Goal: Use online tool/utility: Use online tool/utility

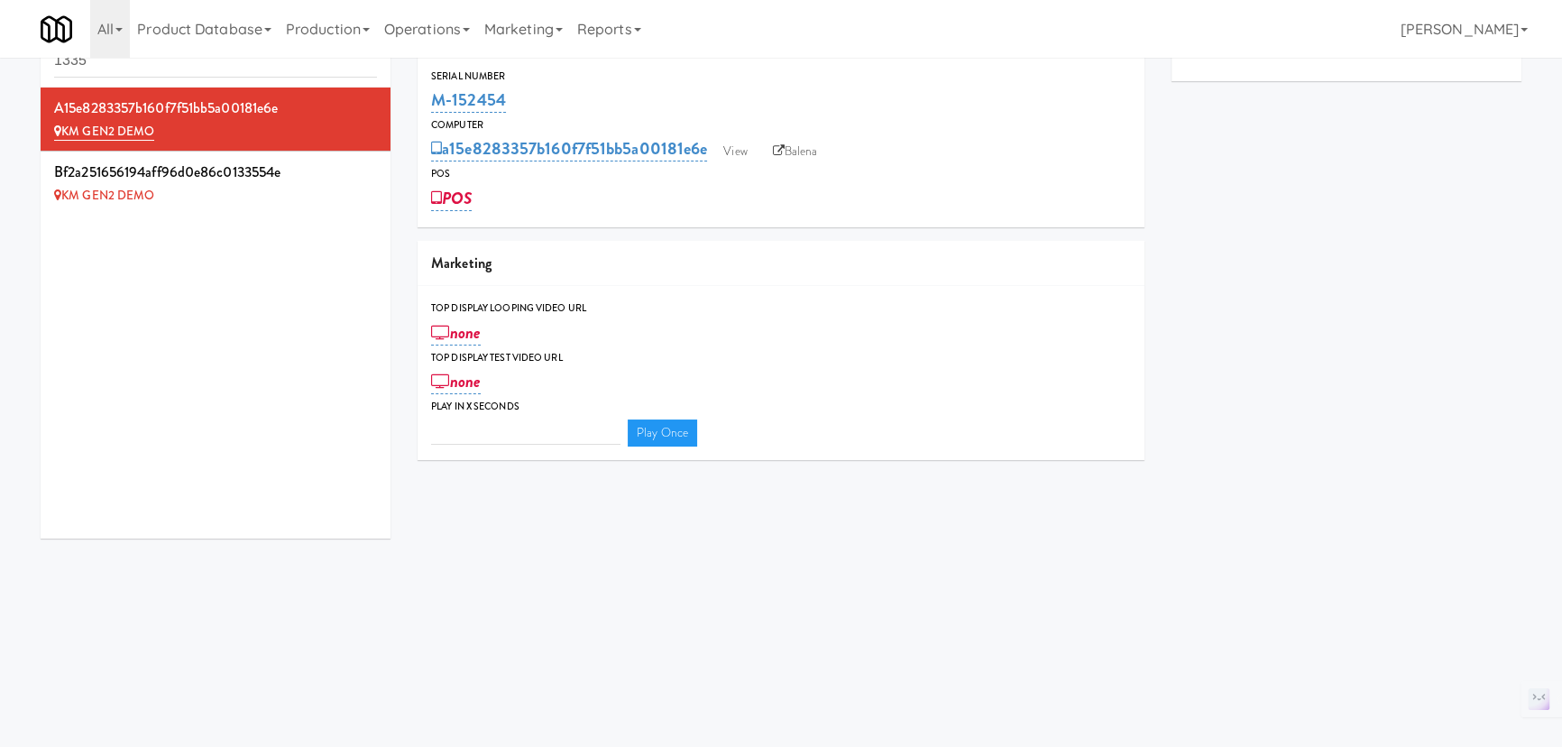
scroll to position [57, 0]
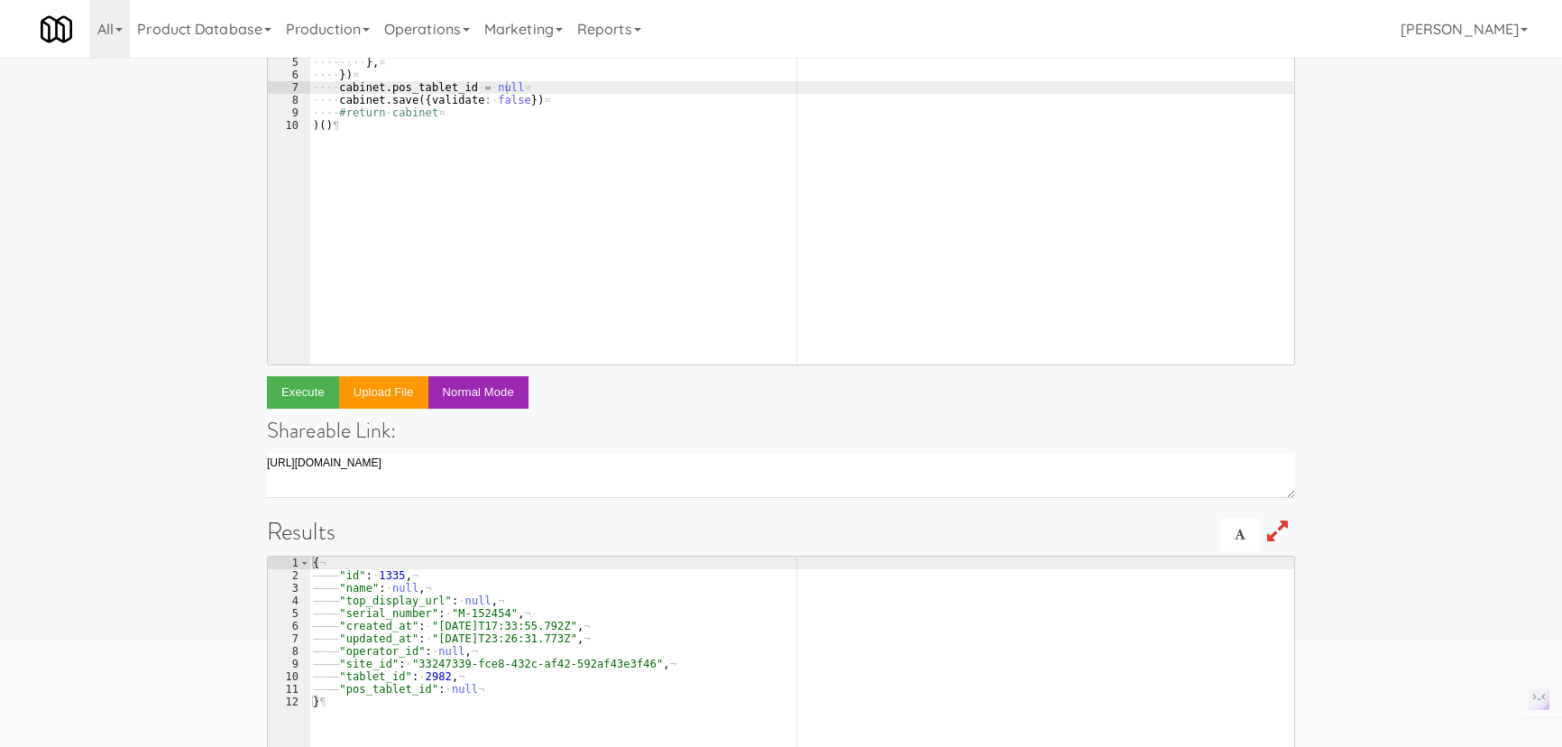
scroll to position [0, 14]
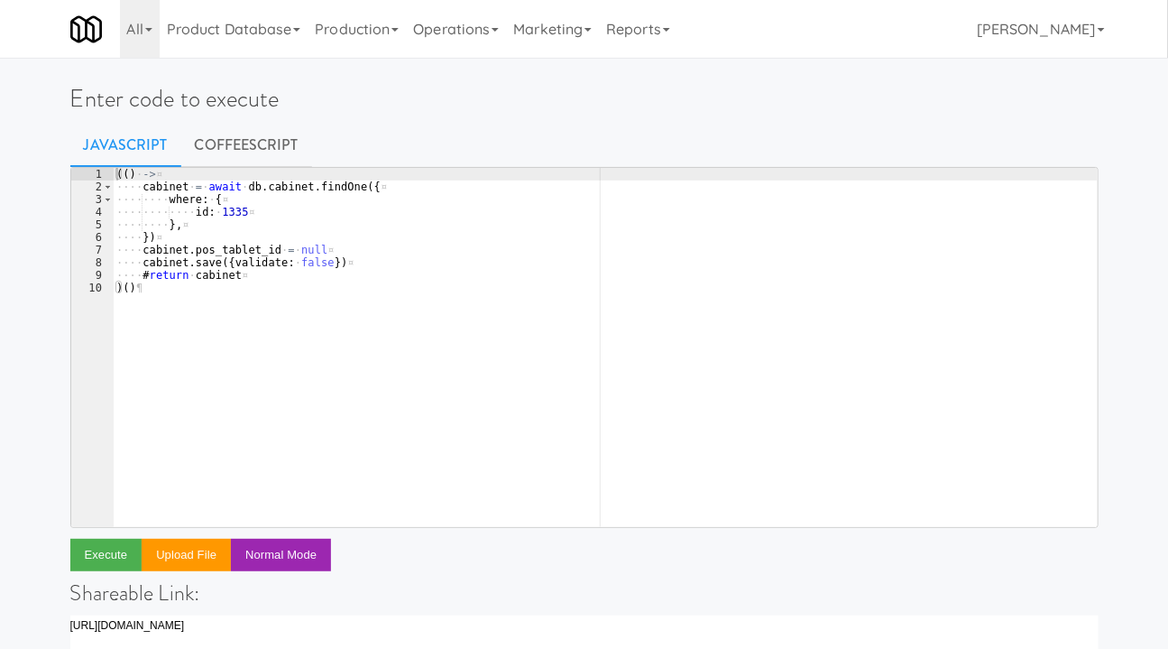
click at [388, 307] on div "(( ) · -> ¤ ···· cabinet · = · await · db . cabinet . findOne ({ ¤ ···· ···· wh…" at bounding box center [605, 360] width 985 height 384
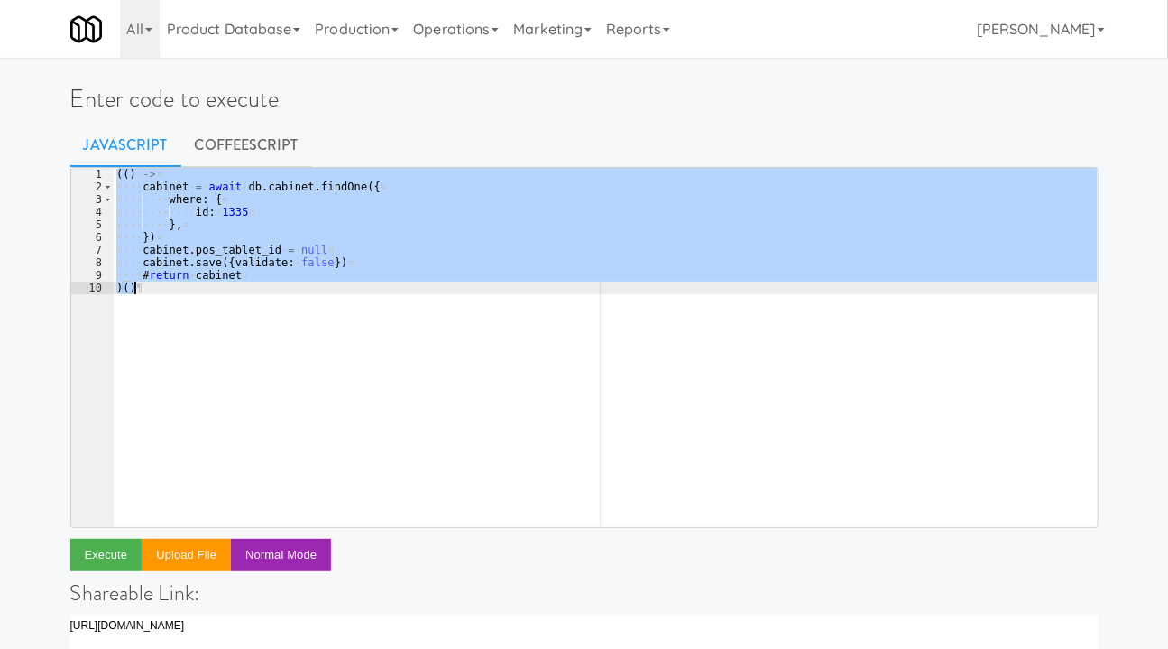
paste textarea "// return moveCabinet(fromSiteId, toSiteId"
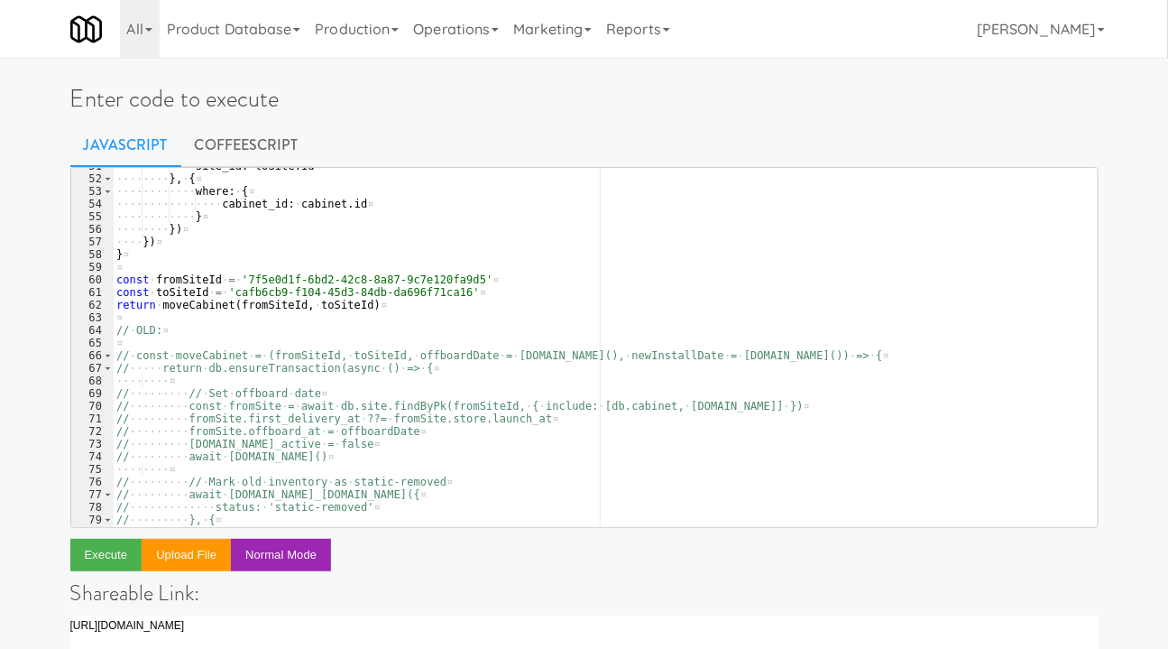
scroll to position [640, 0]
click at [272, 297] on div "···· ···· ···· site_id : · toSite . id ¤ ···· ···· } , · { ¤ ···· ···· ···· whe…" at bounding box center [599, 352] width 972 height 384
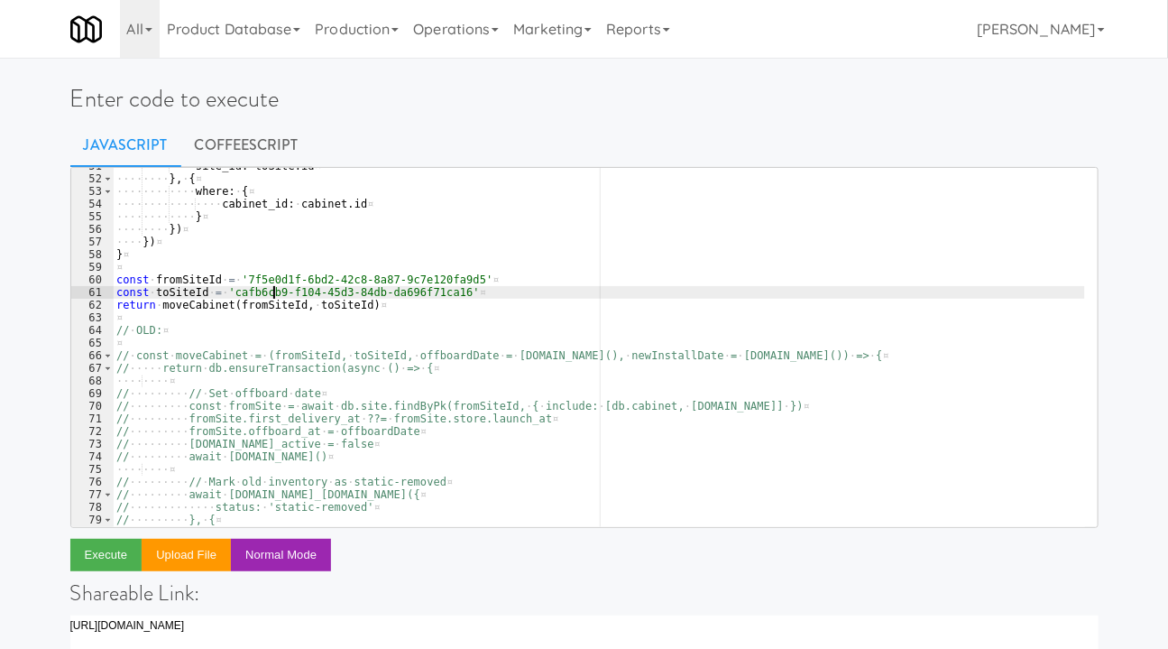
click at [272, 297] on div "···· ···· ···· site_id : · toSite . id ¤ ···· ···· } , · { ¤ ···· ···· ···· whe…" at bounding box center [599, 352] width 972 height 384
click at [404, 295] on div "···· ···· ···· site_id : · toSite . id ¤ ···· ···· } , · { ¤ ···· ···· ···· whe…" at bounding box center [599, 352] width 972 height 384
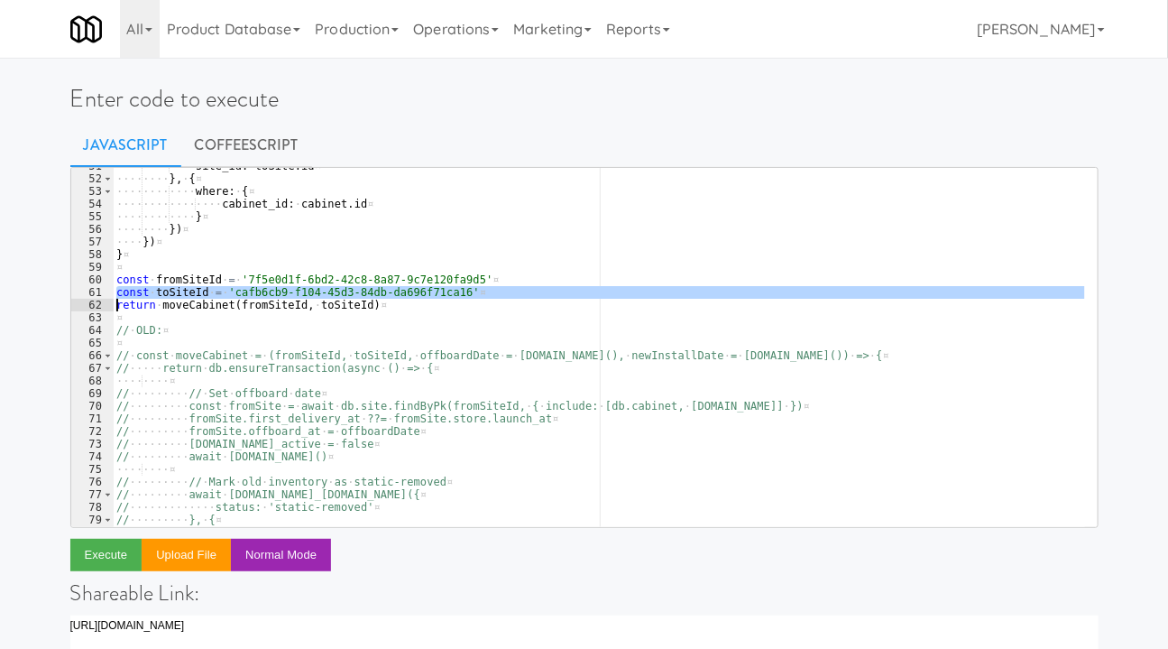
click at [404, 295] on div "···· ···· ···· site_id : · toSite . id ¤ ···· ···· } , · { ¤ ···· ···· ···· whe…" at bounding box center [599, 352] width 972 height 384
click at [416, 295] on div "···· ···· ···· site_id : · toSite . id ¤ ···· ···· } , · { ¤ ···· ···· ···· whe…" at bounding box center [599, 347] width 972 height 359
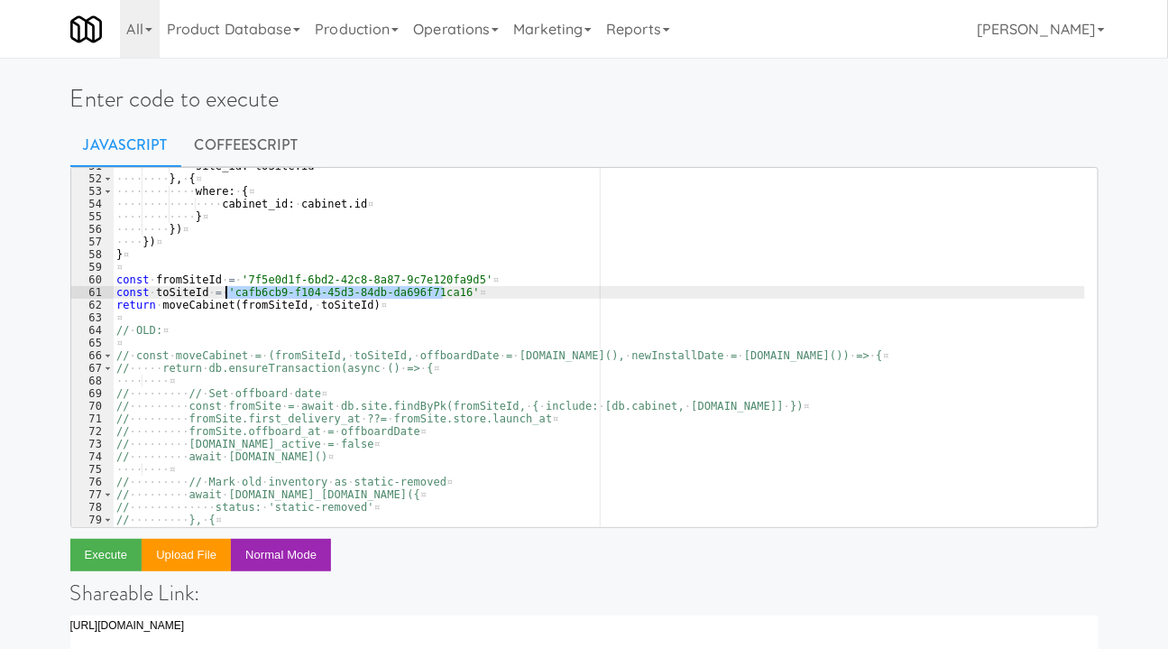
drag, startPoint x: 444, startPoint y: 293, endPoint x: 224, endPoint y: 290, distance: 220.1
click at [224, 290] on div "···· ···· ···· site_id : · toSite . id ¤ ···· ···· } , · { ¤ ···· ···· ···· whe…" at bounding box center [599, 352] width 972 height 384
paste textarea "4b1a41b2-633c-43b1-90aa-20aac20f9b2c"
click at [448, 280] on div "···· ···· ···· site_id : · toSite . id ¤ ···· ···· } , · { ¤ ···· ···· ···· whe…" at bounding box center [599, 352] width 972 height 384
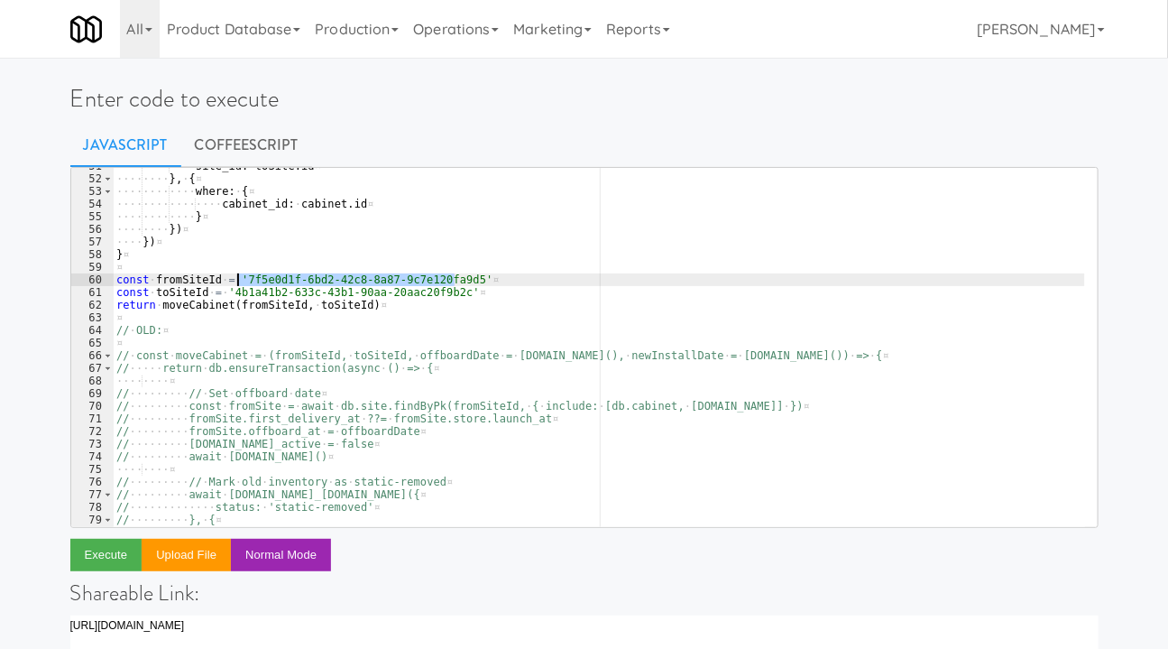
drag, startPoint x: 454, startPoint y: 278, endPoint x: 292, endPoint y: 298, distance: 162.7
click at [235, 276] on div "···· ···· ···· site_id : · toSite . id ¤ ···· ···· } , · { ¤ ···· ···· ···· whe…" at bounding box center [599, 352] width 972 height 384
paste textarea "94bb3fd0-5665-4019-a20b-d4172e3d2ace"
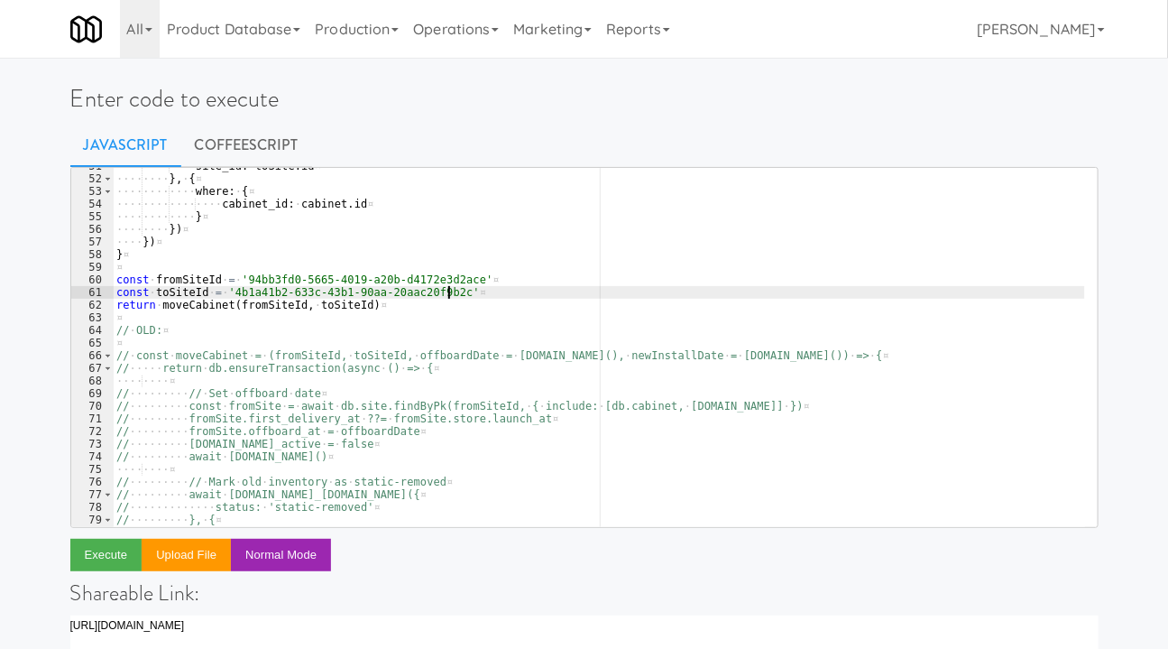
click at [513, 295] on div "···· ···· ···· site_id : · toSite . id ¤ ···· ···· } , · { ¤ ···· ···· ···· whe…" at bounding box center [599, 352] width 972 height 384
type textarea "const toSiteId = '4b1a41b2-633c-43b1-90aa-20aac20f9b2c'"
click at [446, 315] on div "···· ···· ···· site_id : · toSite . id ¤ ···· ···· } , · { ¤ ···· ···· ···· whe…" at bounding box center [599, 352] width 972 height 384
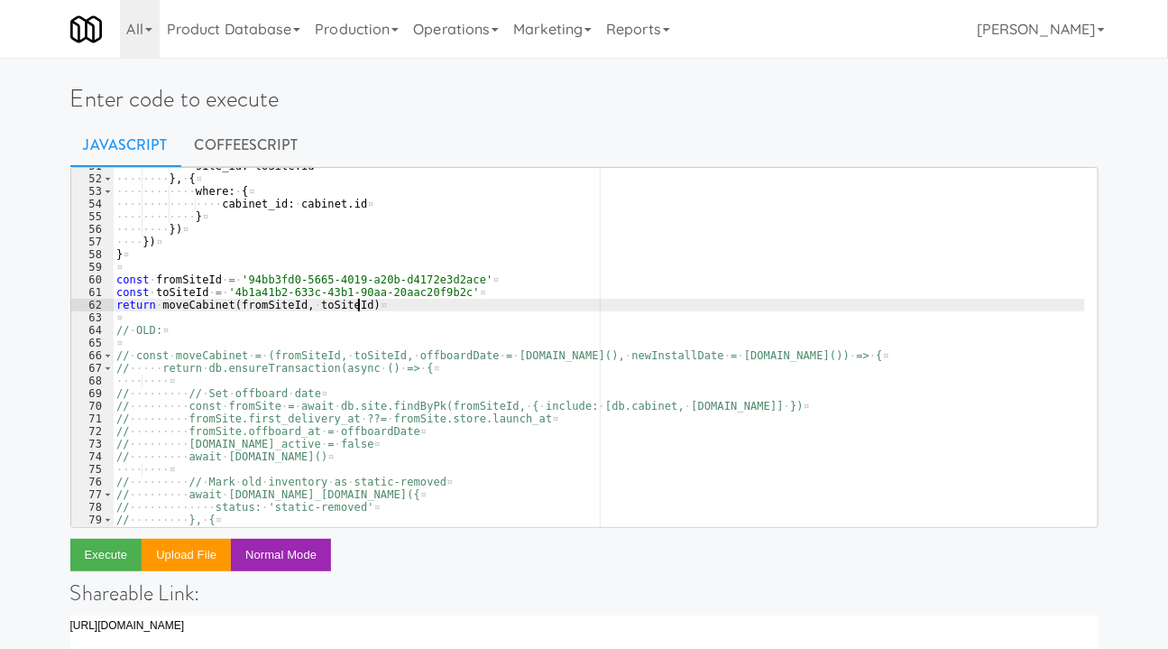
click at [440, 308] on div "···· ···· ···· site_id : · toSite . id ¤ ···· ···· } , · { ¤ ···· ···· ···· whe…" at bounding box center [599, 352] width 972 height 384
type textarea "return moveCabinet(fromSiteId, toSiteId)"
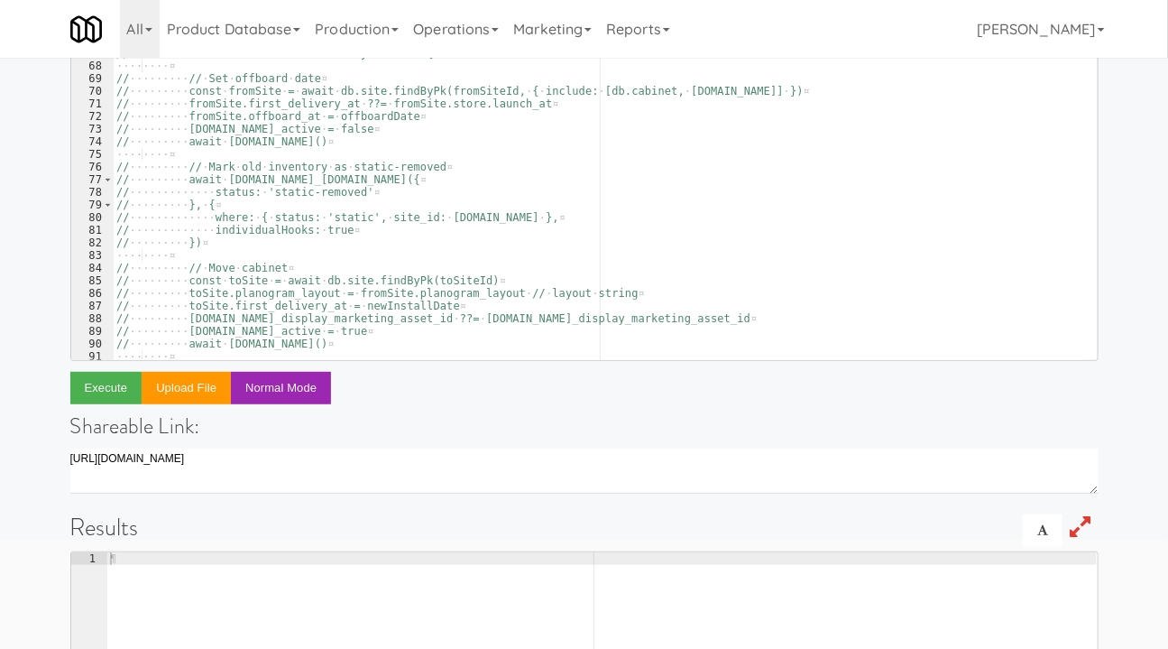
scroll to position [245, 0]
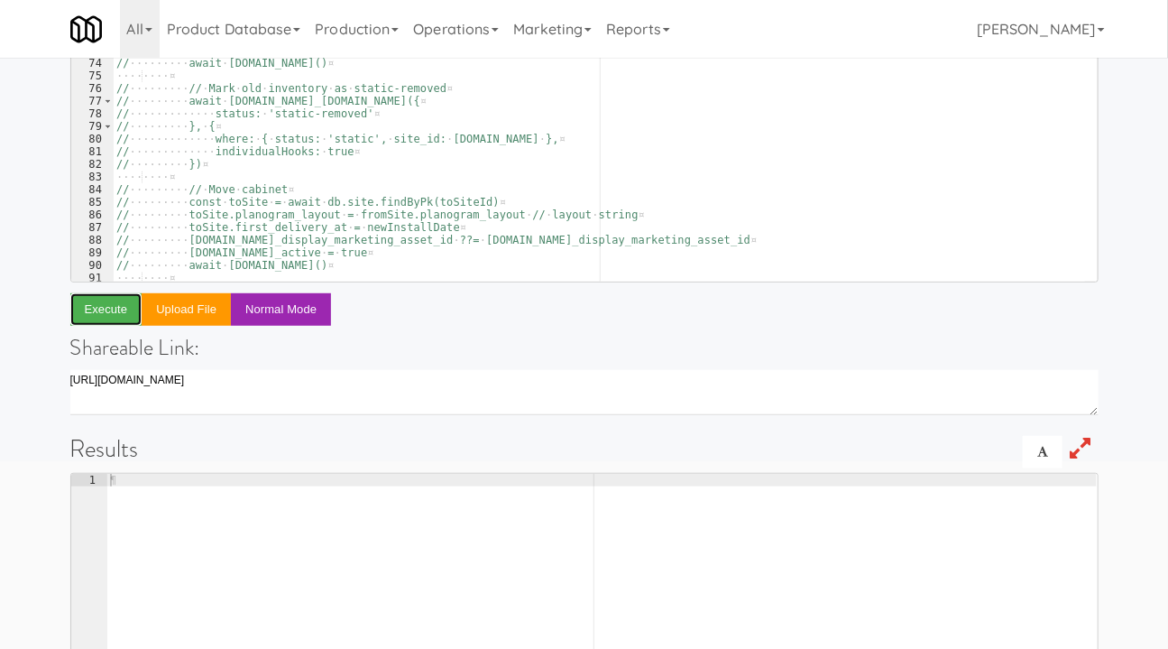
click at [114, 308] on button "Execute" at bounding box center [106, 309] width 72 height 32
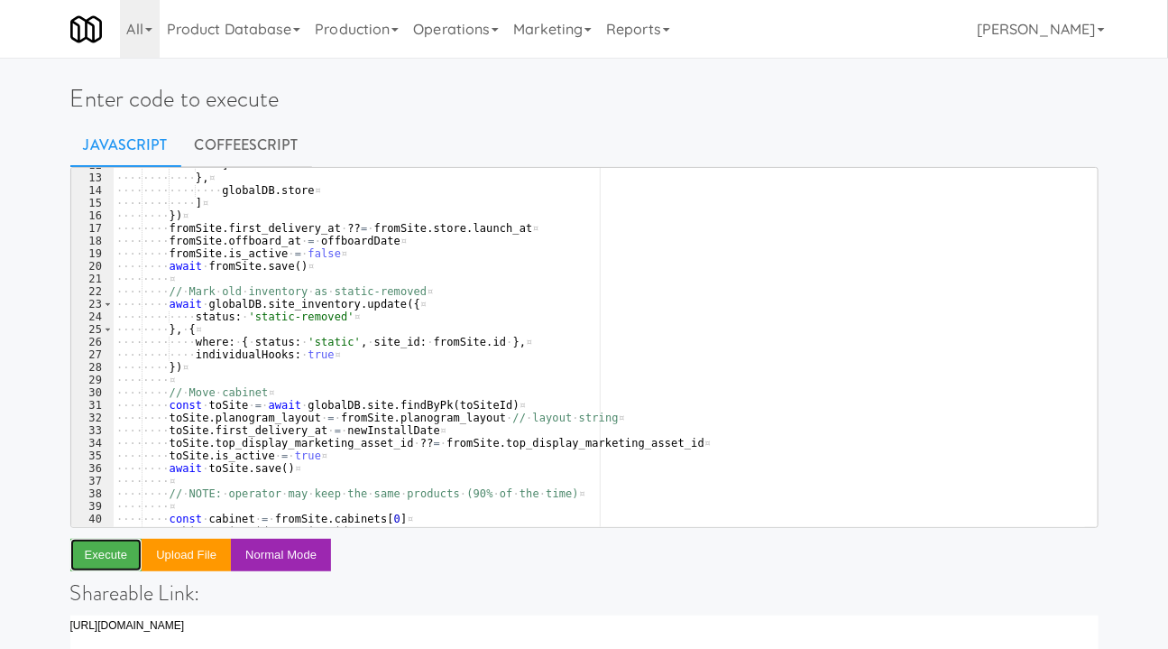
scroll to position [0, 0]
